Goal: Task Accomplishment & Management: Manage account settings

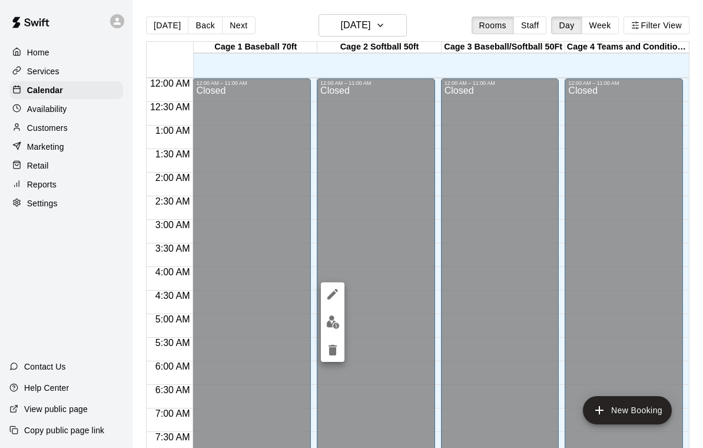
scroll to position [677, 0]
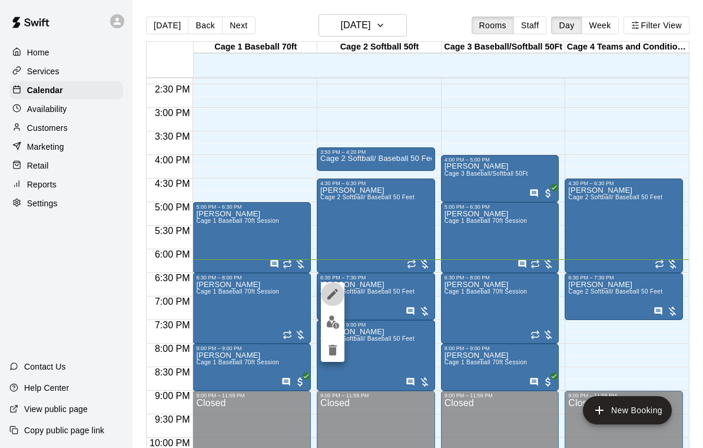
click at [328, 293] on icon "edit" at bounding box center [333, 294] width 14 height 14
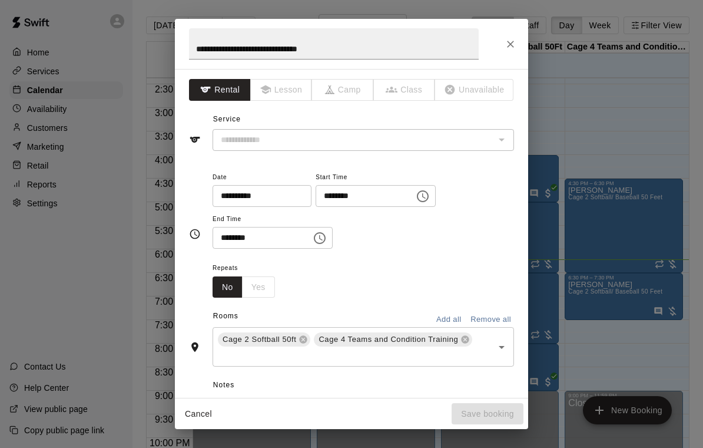
type input "**********"
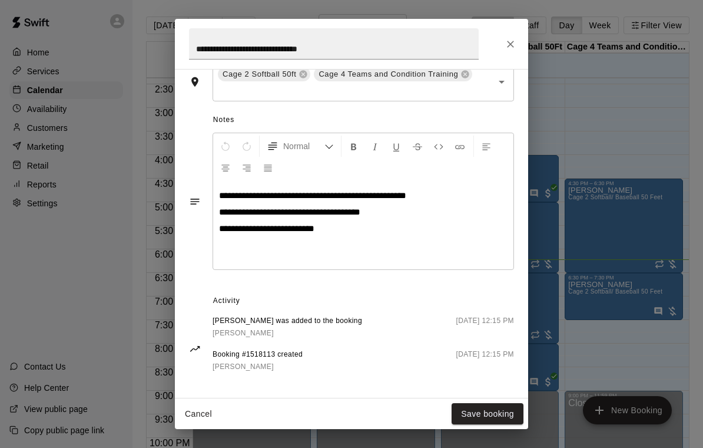
scroll to position [309, 0]
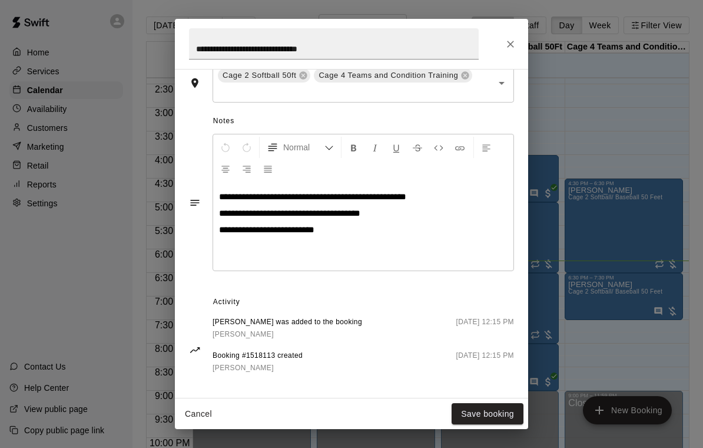
click at [510, 39] on icon "Close" at bounding box center [511, 44] width 12 height 12
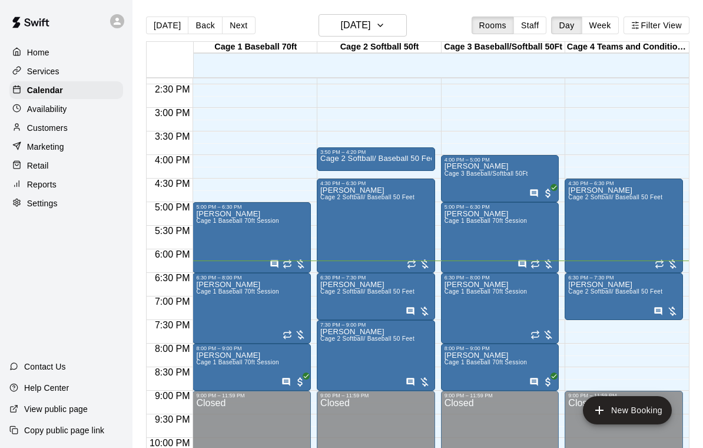
click at [332, 297] on icon "edit" at bounding box center [333, 294] width 14 height 14
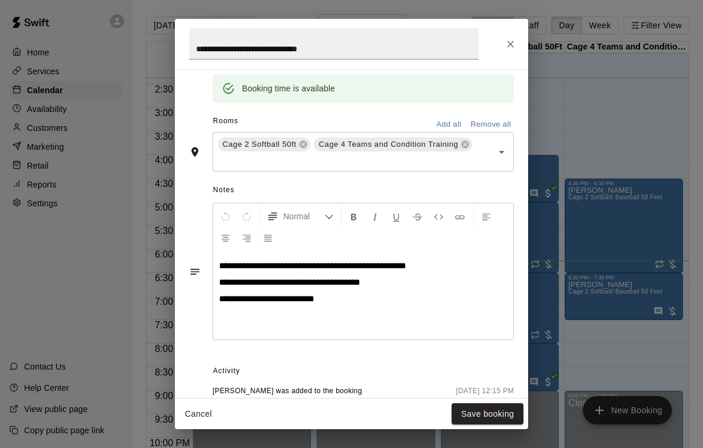
scroll to position [240, 0]
click at [507, 45] on icon "Close" at bounding box center [511, 44] width 12 height 12
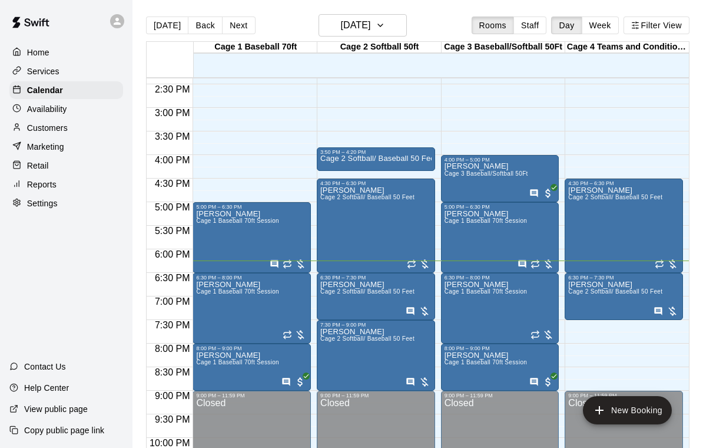
click at [338, 342] on icon "edit" at bounding box center [333, 341] width 14 height 14
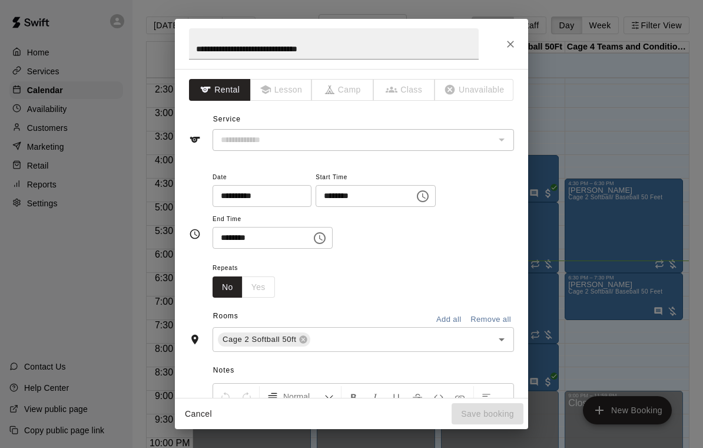
type input "**********"
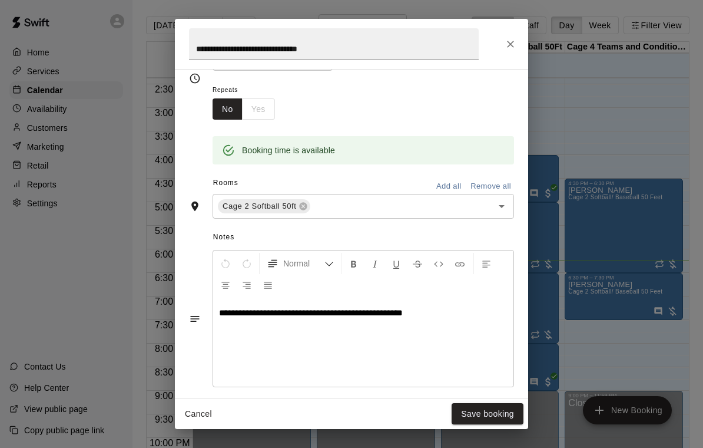
scroll to position [179, 0]
click at [517, 41] on button "Close" at bounding box center [510, 44] width 21 height 21
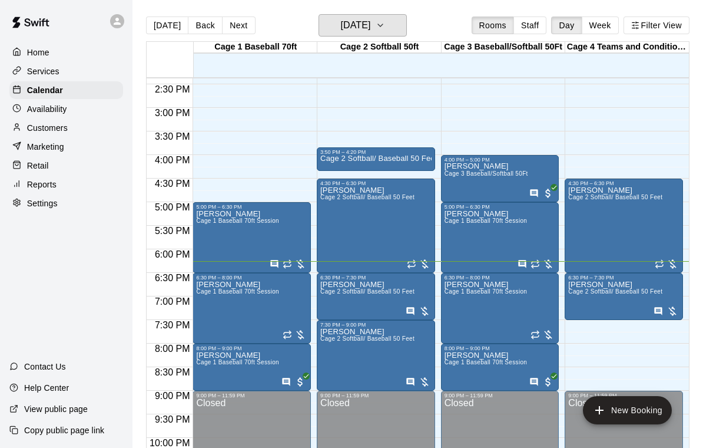
click at [371, 29] on h6 "[DATE]" at bounding box center [356, 25] width 30 height 16
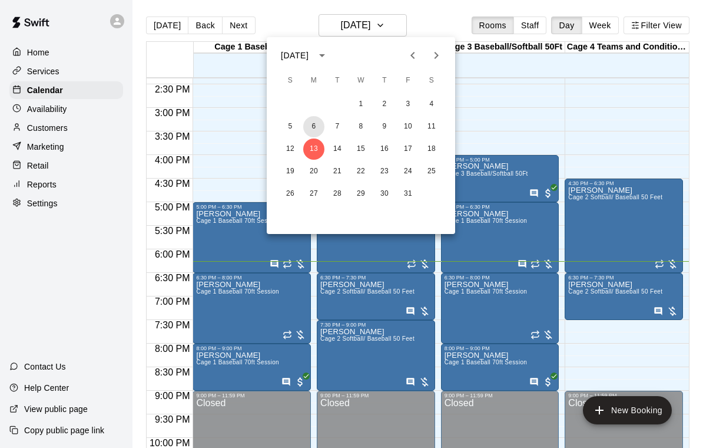
click at [315, 128] on button "6" at bounding box center [313, 126] width 21 height 21
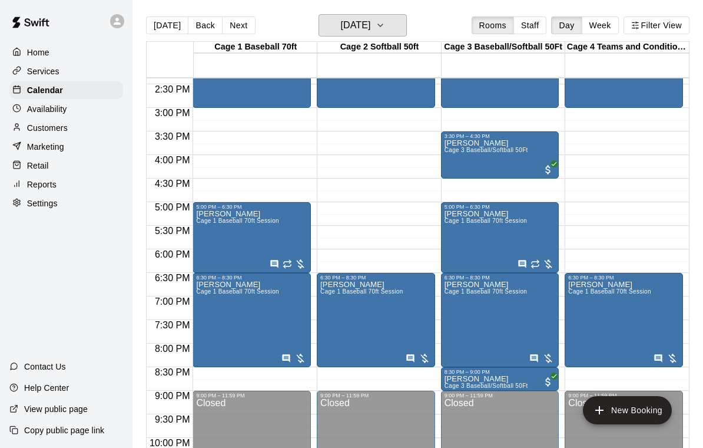
click at [385, 31] on icon "button" at bounding box center [380, 25] width 9 height 14
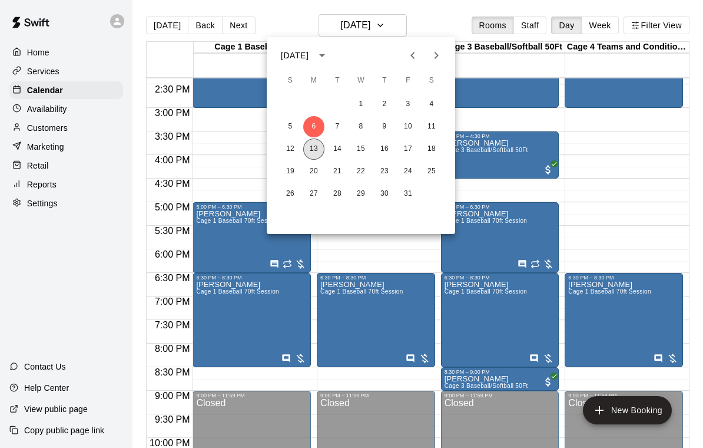
click at [316, 147] on button "13" at bounding box center [313, 148] width 21 height 21
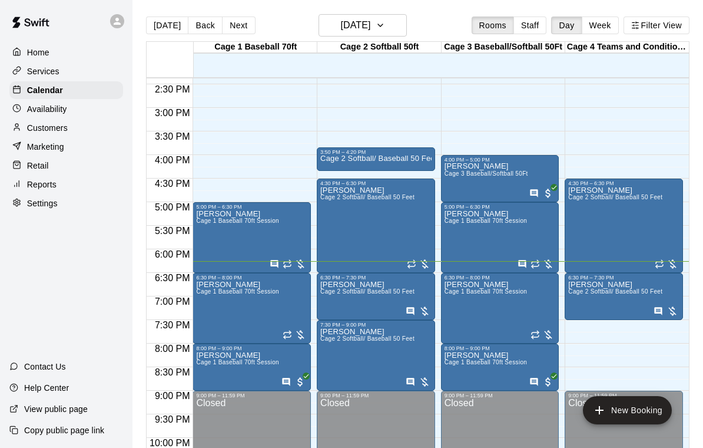
click at [456, 300] on icon "edit" at bounding box center [456, 294] width 14 height 14
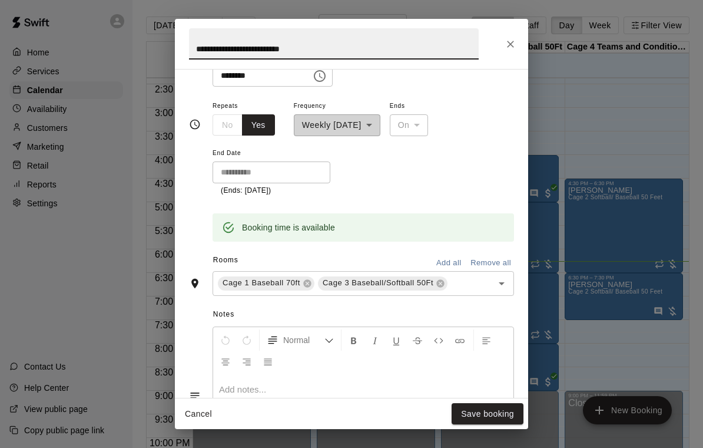
scroll to position [170, 0]
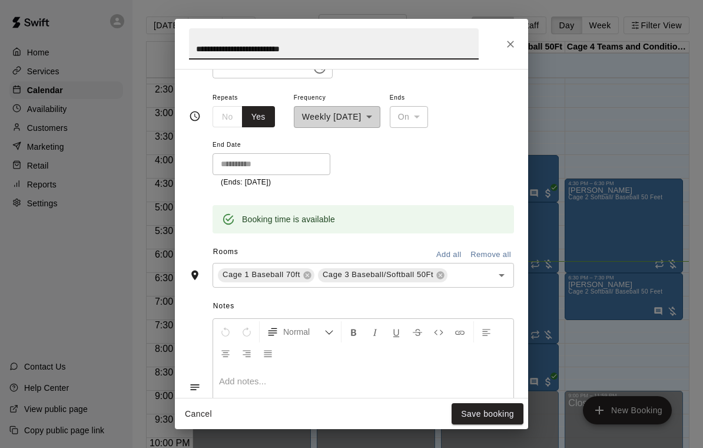
click at [515, 41] on icon "Close" at bounding box center [511, 44] width 12 height 12
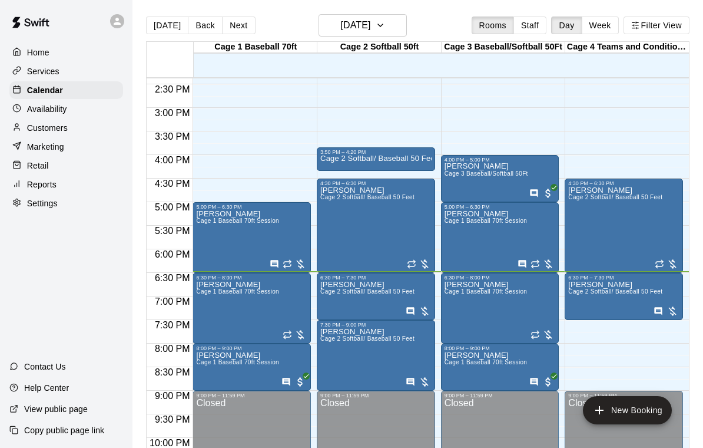
click at [606, 209] on div "[PERSON_NAME] Cage 2 Softball/ Baseball 50 Feet" at bounding box center [615, 410] width 94 height 448
click at [586, 198] on icon "edit" at bounding box center [581, 200] width 14 height 14
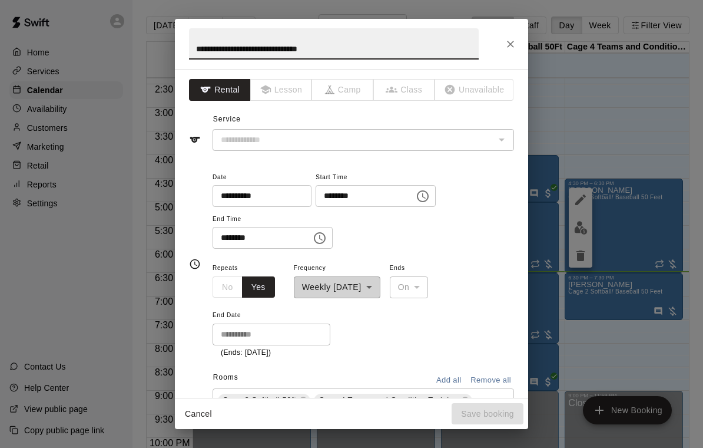
type input "**********"
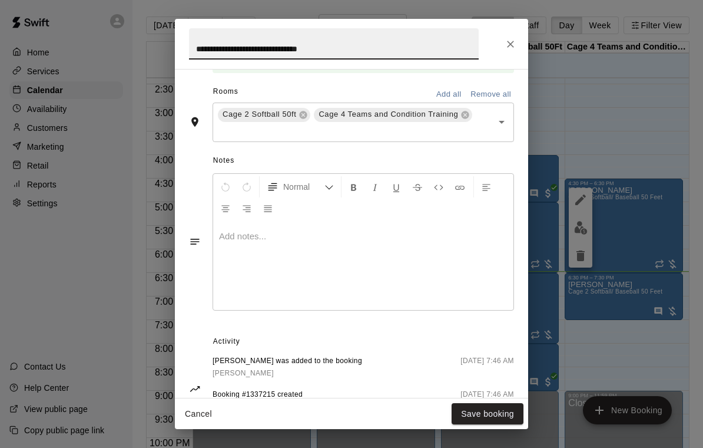
click at [512, 47] on icon "Close" at bounding box center [511, 44] width 12 height 12
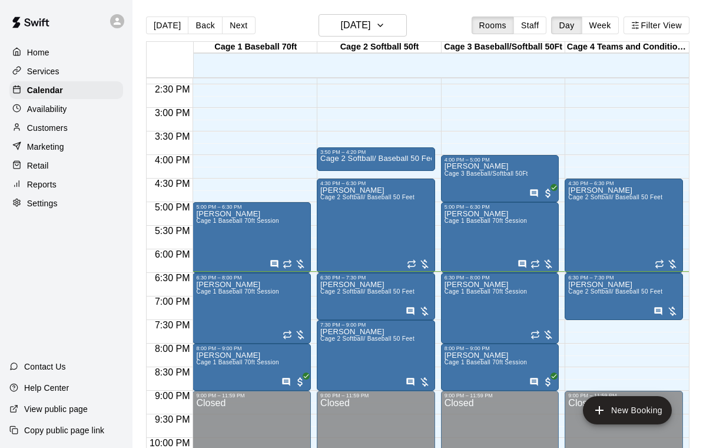
scroll to position [338, 0]
click at [457, 295] on icon "edit" at bounding box center [456, 294] width 11 height 11
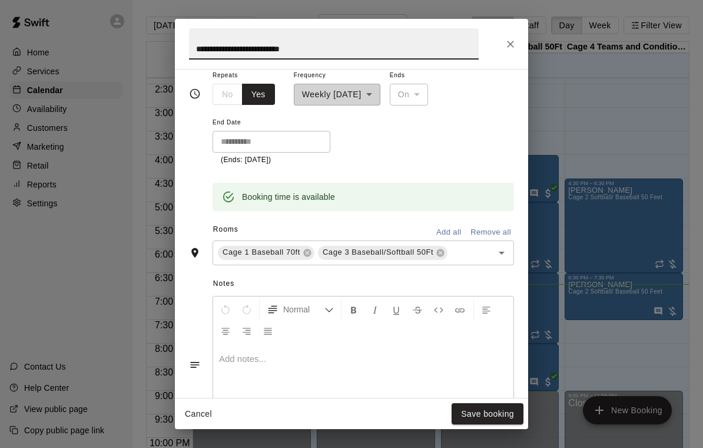
scroll to position [209, 0]
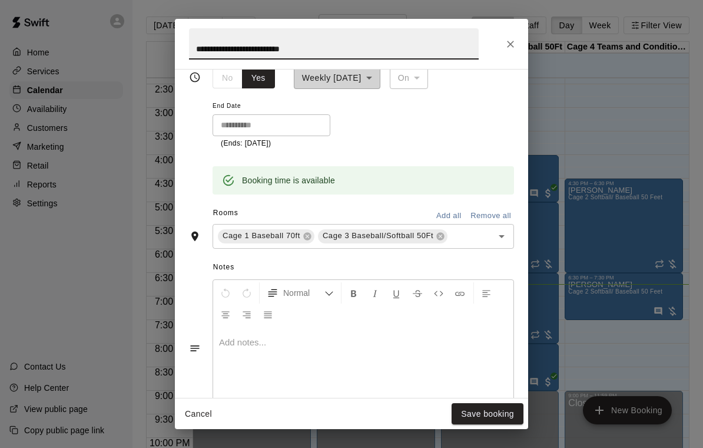
click at [515, 45] on icon "Close" at bounding box center [511, 44] width 12 height 12
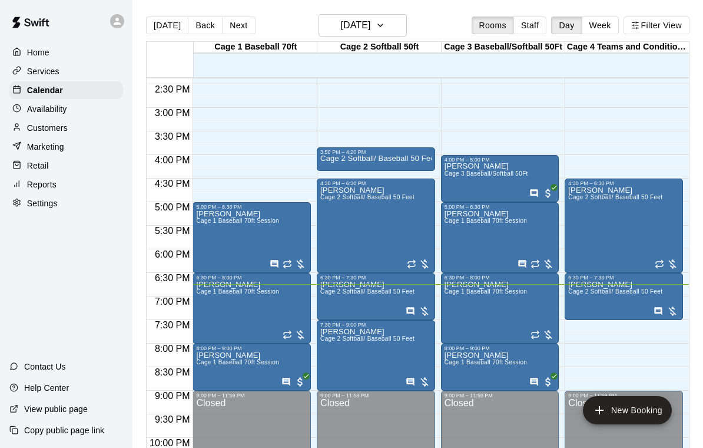
click at [331, 291] on icon "edit" at bounding box center [333, 294] width 14 height 14
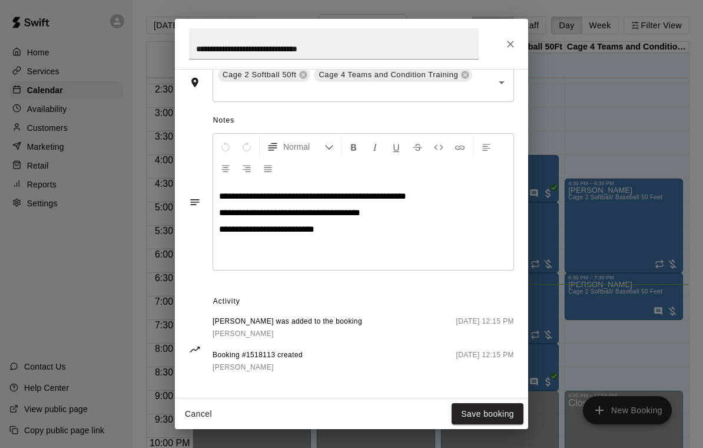
scroll to position [309, 0]
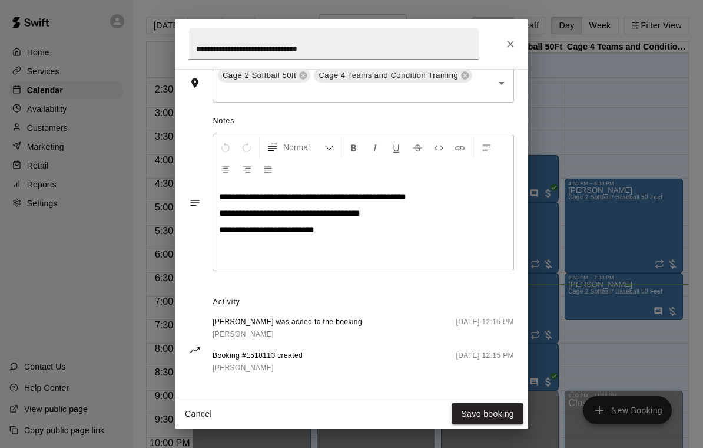
click at [507, 43] on icon "Close" at bounding box center [511, 44] width 12 height 12
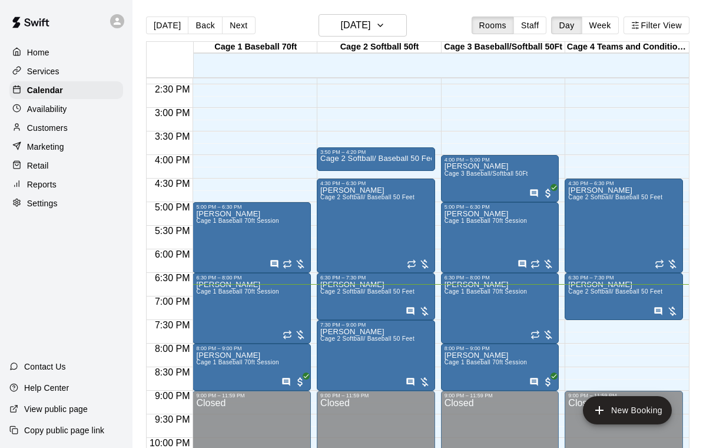
click at [332, 341] on icon "edit" at bounding box center [333, 341] width 11 height 11
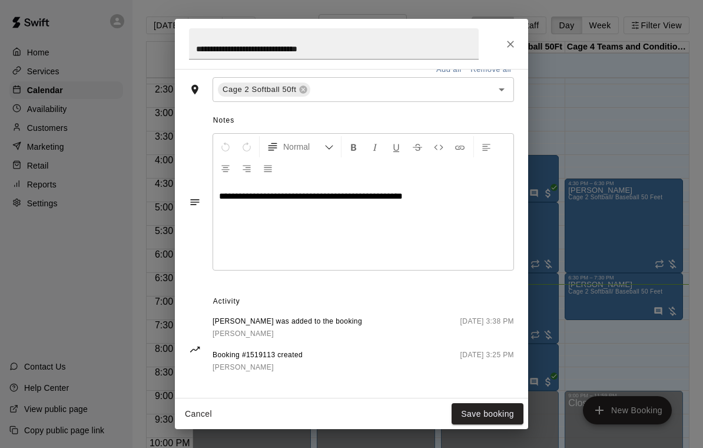
scroll to position [294, 0]
click at [507, 38] on icon "Close" at bounding box center [511, 44] width 12 height 12
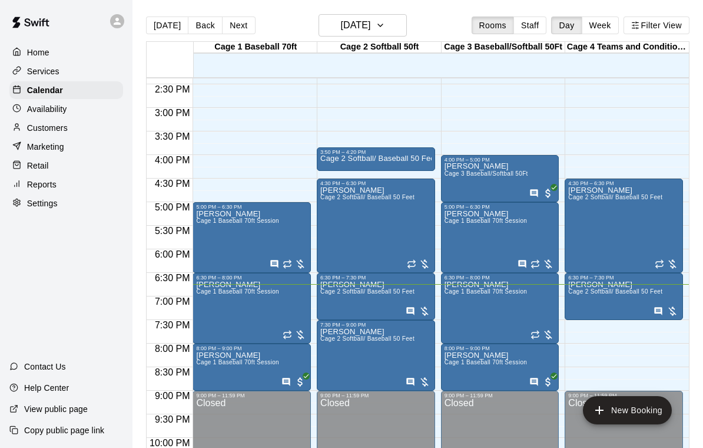
click at [471, 365] on span "Cage 1 Baseball 70ft Session" at bounding box center [486, 362] width 83 height 6
click at [453, 373] on icon "edit" at bounding box center [456, 370] width 11 height 11
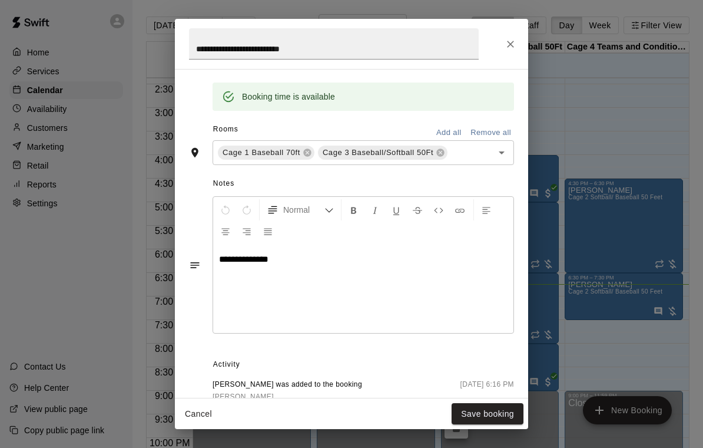
scroll to position [246, 0]
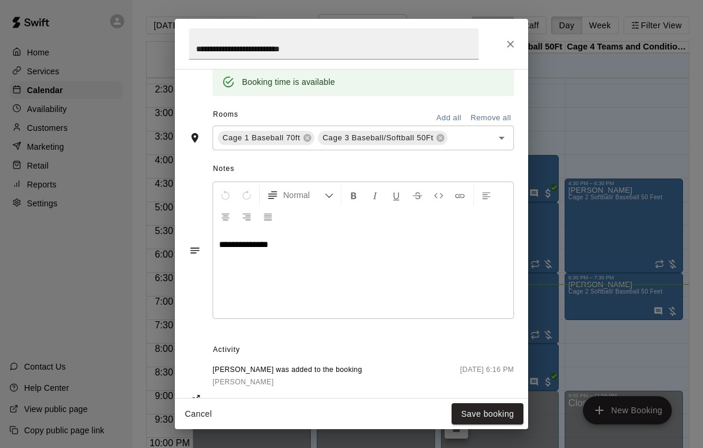
click at [509, 46] on icon "Close" at bounding box center [510, 44] width 7 height 7
